Goal: Transaction & Acquisition: Obtain resource

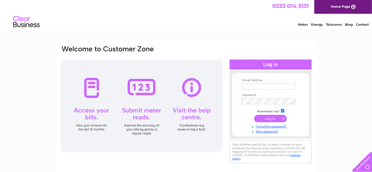
type input "[EMAIL_ADDRESS][DOMAIN_NAME]"
click at [274, 118] on input "submit" at bounding box center [270, 118] width 33 height 7
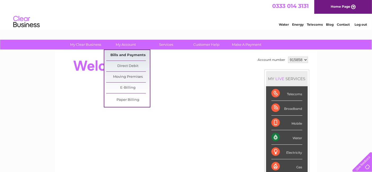
click at [128, 51] on link "Bills and Payments" at bounding box center [128, 55] width 44 height 11
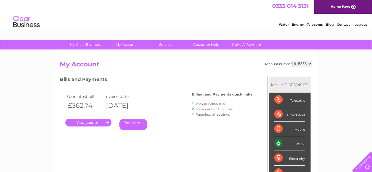
click at [213, 103] on link "View previous bills" at bounding box center [210, 104] width 29 height 4
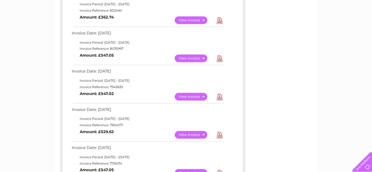
scroll to position [116, 0]
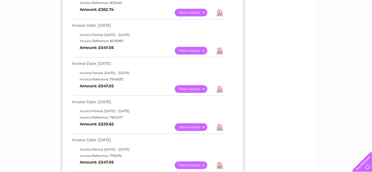
click at [222, 89] on link "Download" at bounding box center [219, 89] width 7 height 8
click at [220, 52] on link "Download" at bounding box center [219, 51] width 7 height 8
click at [267, 45] on div "Account number 915858 Previous Invoices Download or view any of your previous i…" at bounding box center [186, 162] width 262 height 456
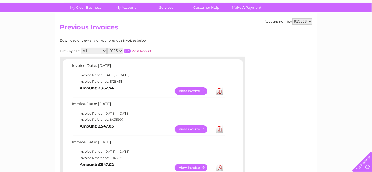
scroll to position [37, 0]
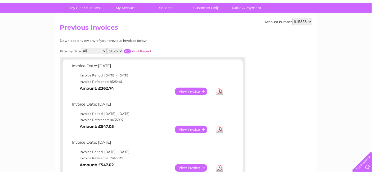
click at [220, 92] on link "Download" at bounding box center [219, 92] width 7 height 8
click at [246, 33] on h2 "Previous Invoices" at bounding box center [186, 29] width 252 height 10
